Goal: Task Accomplishment & Management: Manage account settings

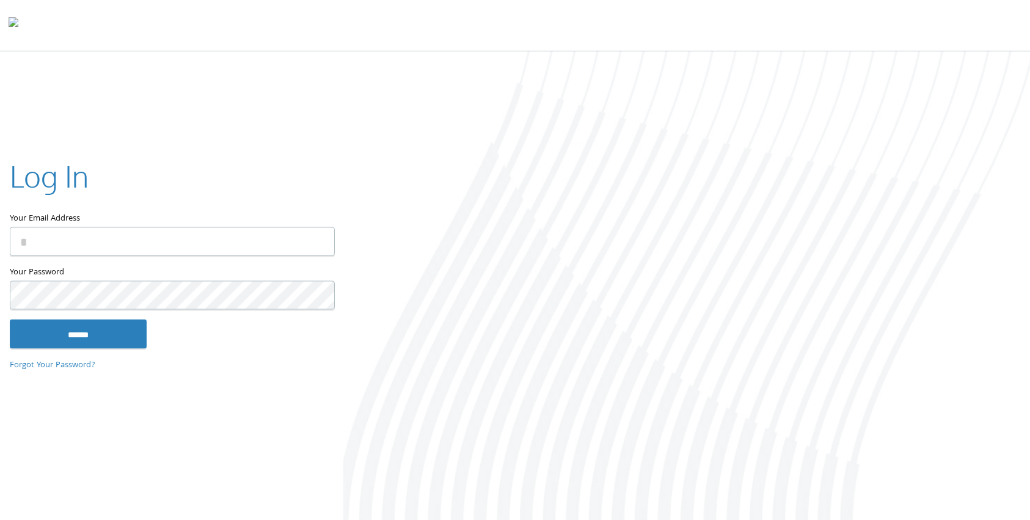
type input "**********"
click at [73, 332] on input "******" at bounding box center [78, 333] width 137 height 29
type input "**********"
click at [82, 338] on input "******" at bounding box center [78, 333] width 137 height 29
